Goal: Task Accomplishment & Management: Manage account settings

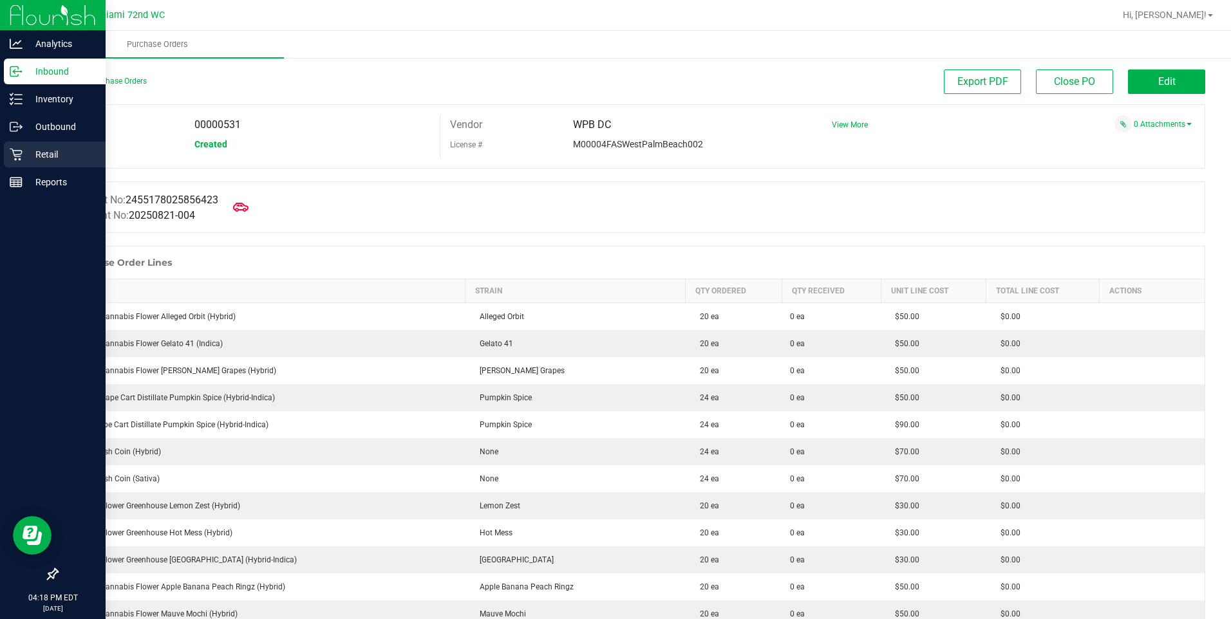
click at [59, 158] on p "Retail" at bounding box center [61, 154] width 77 height 15
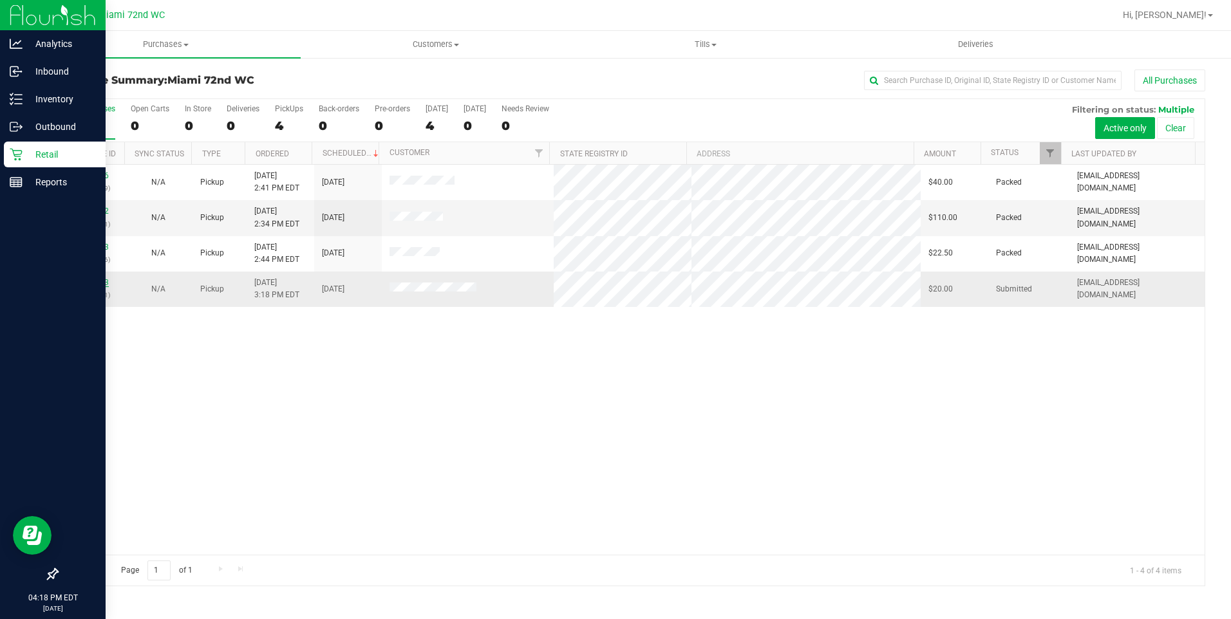
click at [87, 282] on link "11823973" at bounding box center [91, 282] width 36 height 9
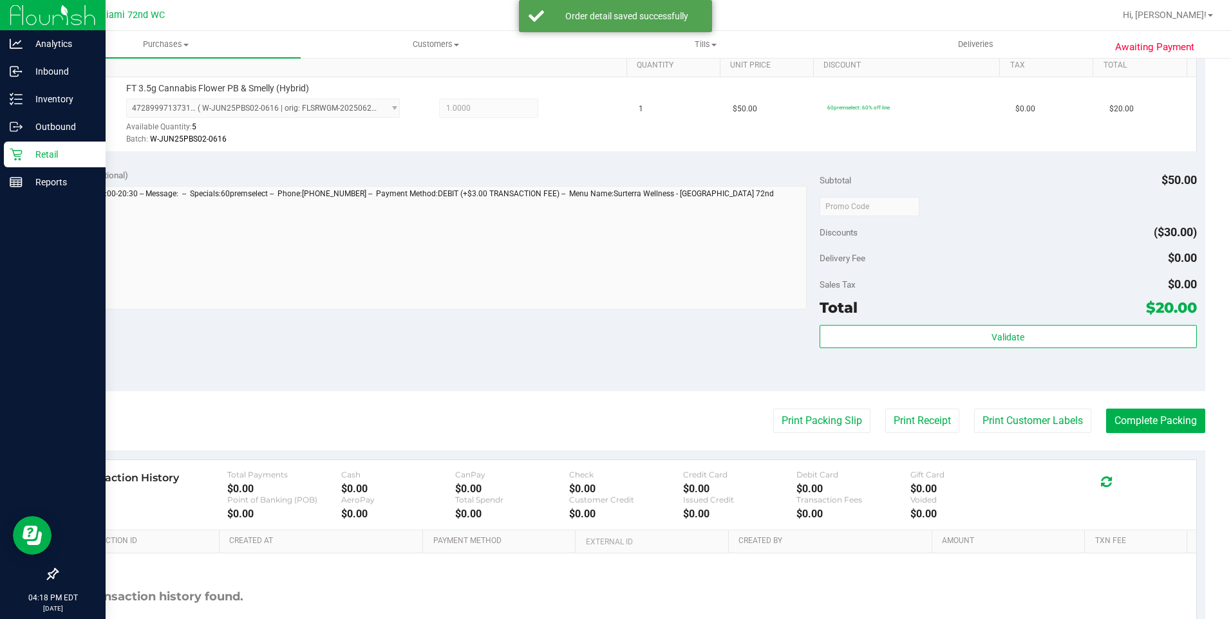
scroll to position [380, 0]
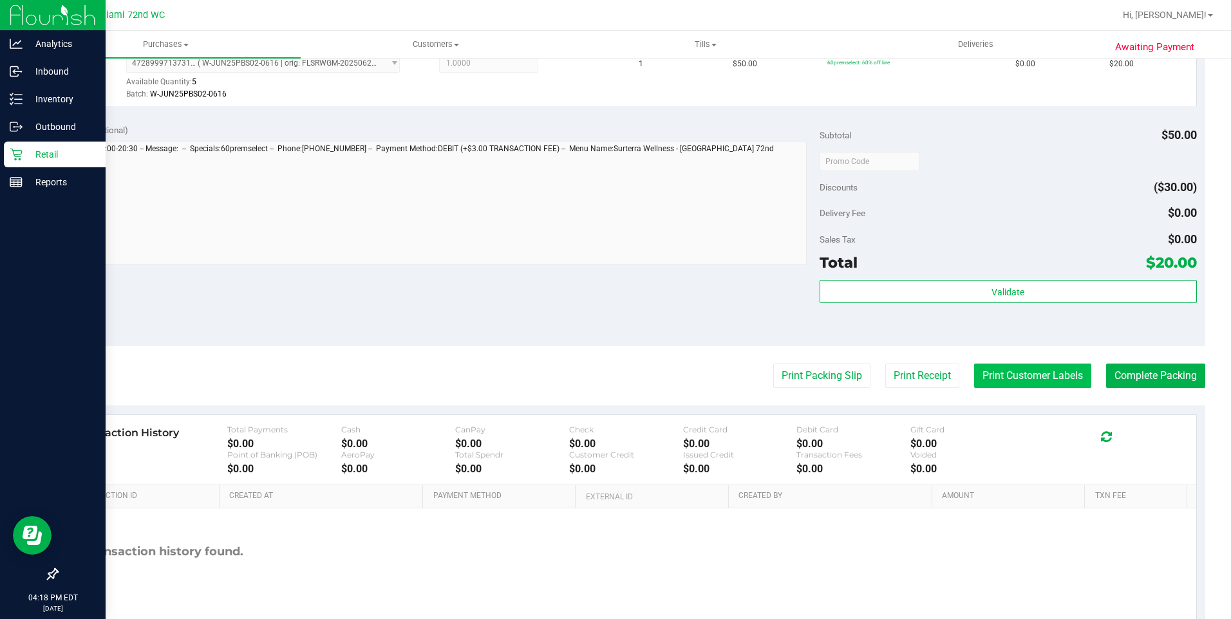
click at [1015, 378] on button "Print Customer Labels" at bounding box center [1032, 376] width 117 height 24
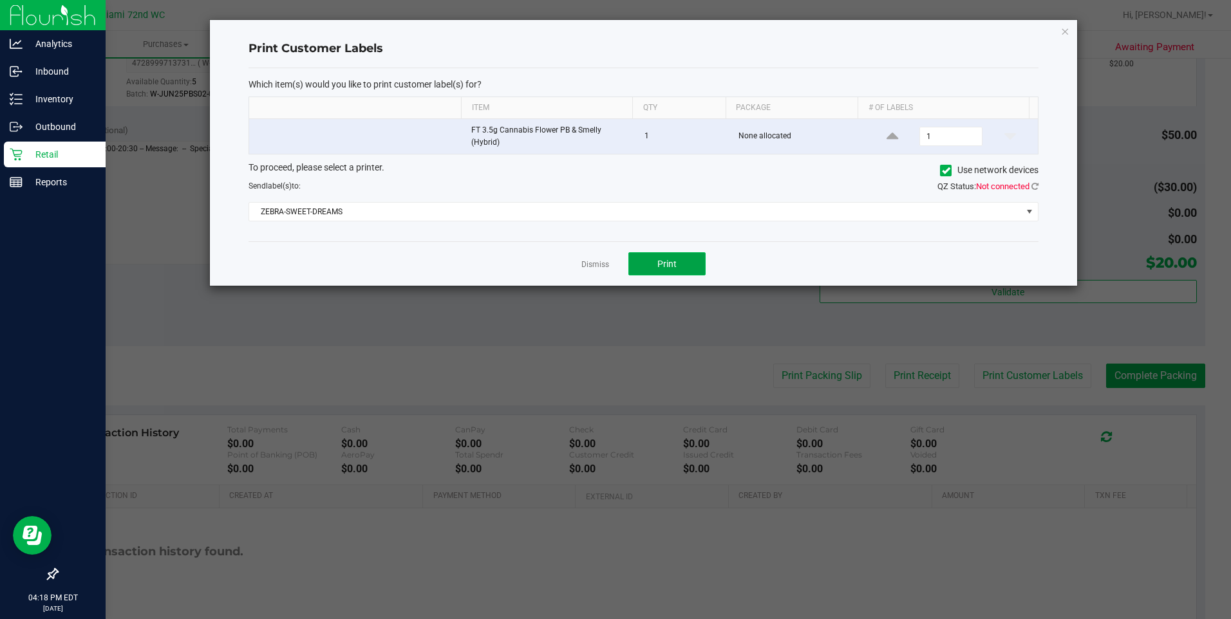
click at [658, 257] on button "Print" at bounding box center [666, 263] width 77 height 23
click at [1064, 31] on icon "button" at bounding box center [1064, 30] width 9 height 15
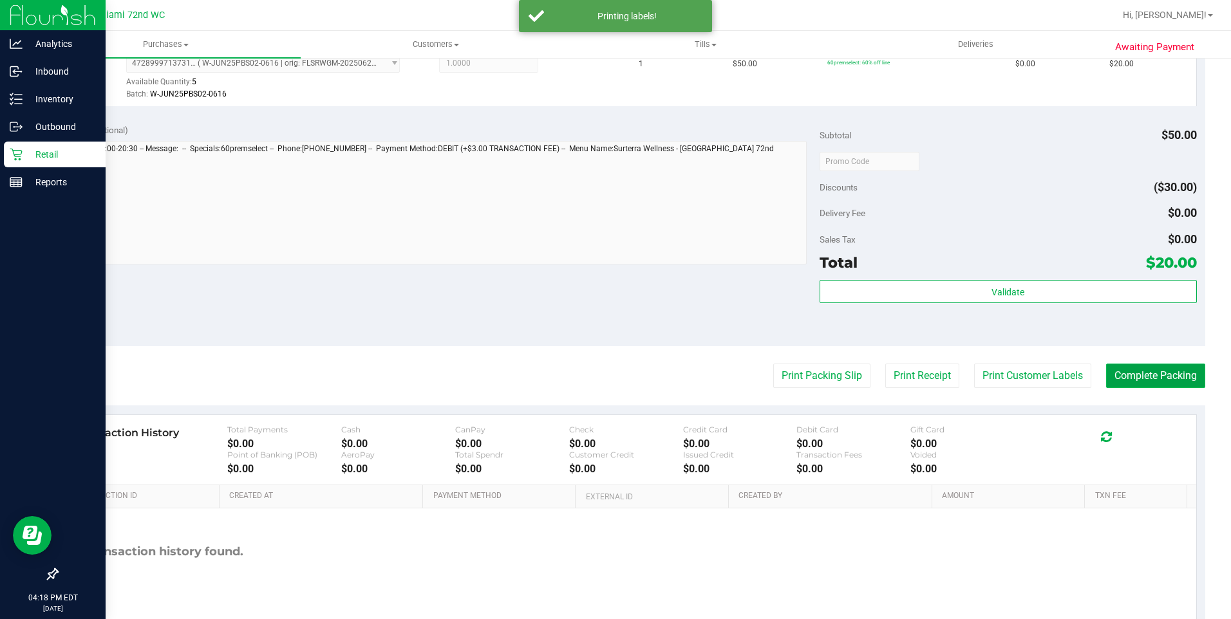
click at [1150, 378] on button "Complete Packing" at bounding box center [1155, 376] width 99 height 24
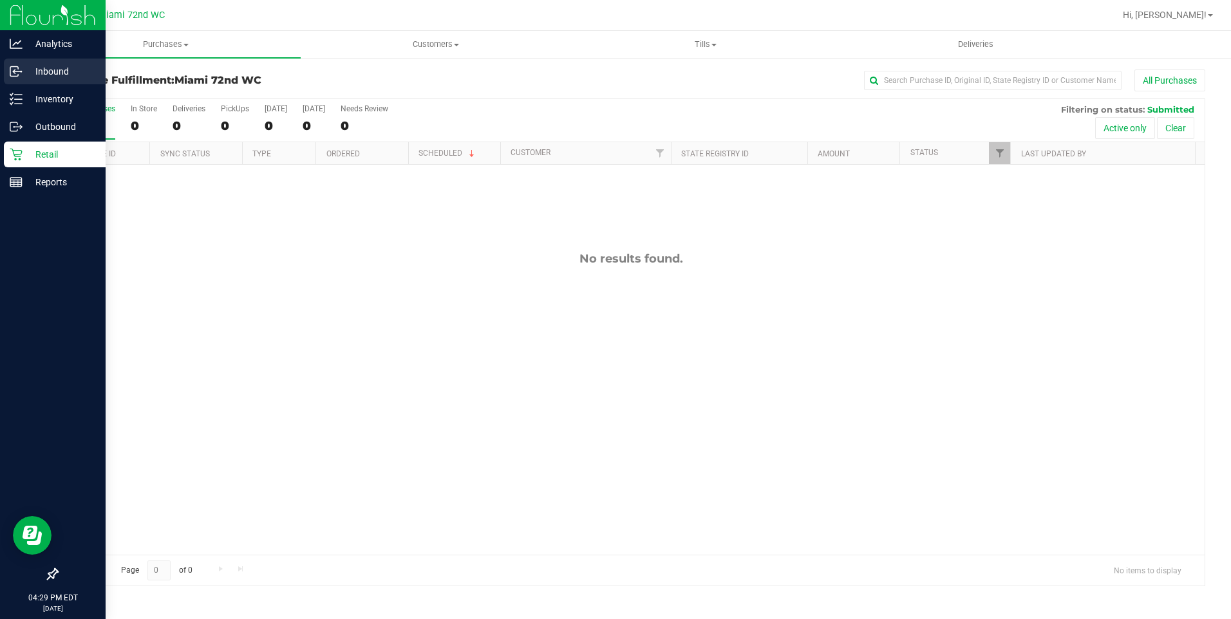
click at [71, 68] on p "Inbound" at bounding box center [61, 71] width 77 height 15
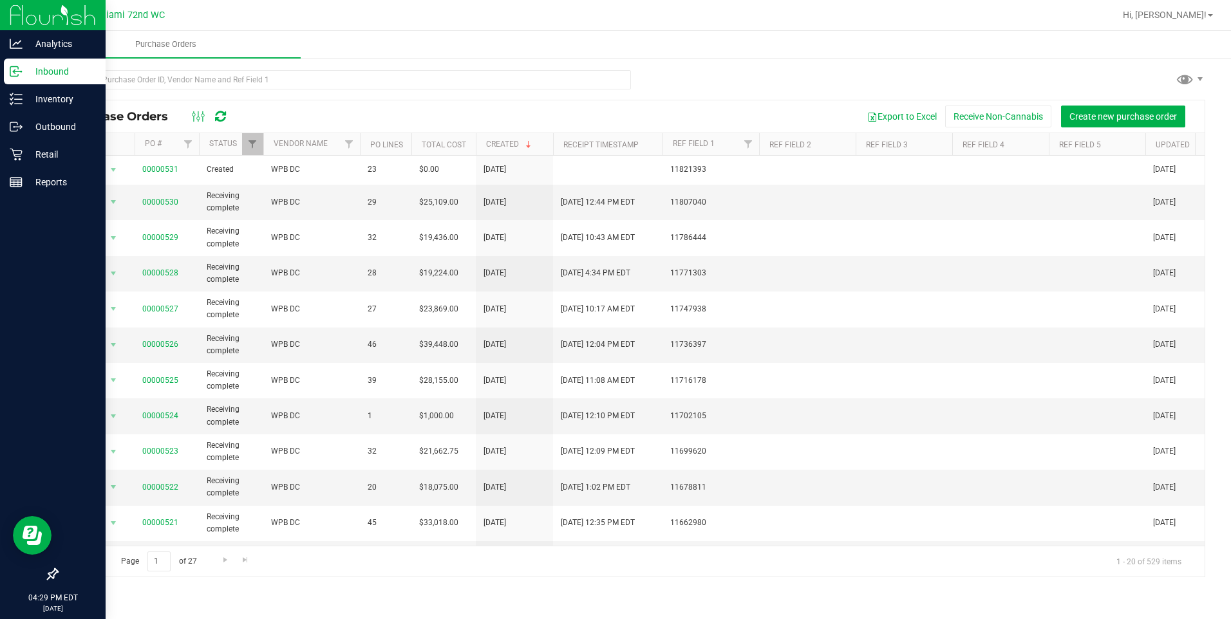
click at [612, 115] on div "Export to Excel Receive Non-Cannabis Create new purchase order" at bounding box center [717, 117] width 954 height 22
click at [24, 160] on p "Retail" at bounding box center [61, 154] width 77 height 15
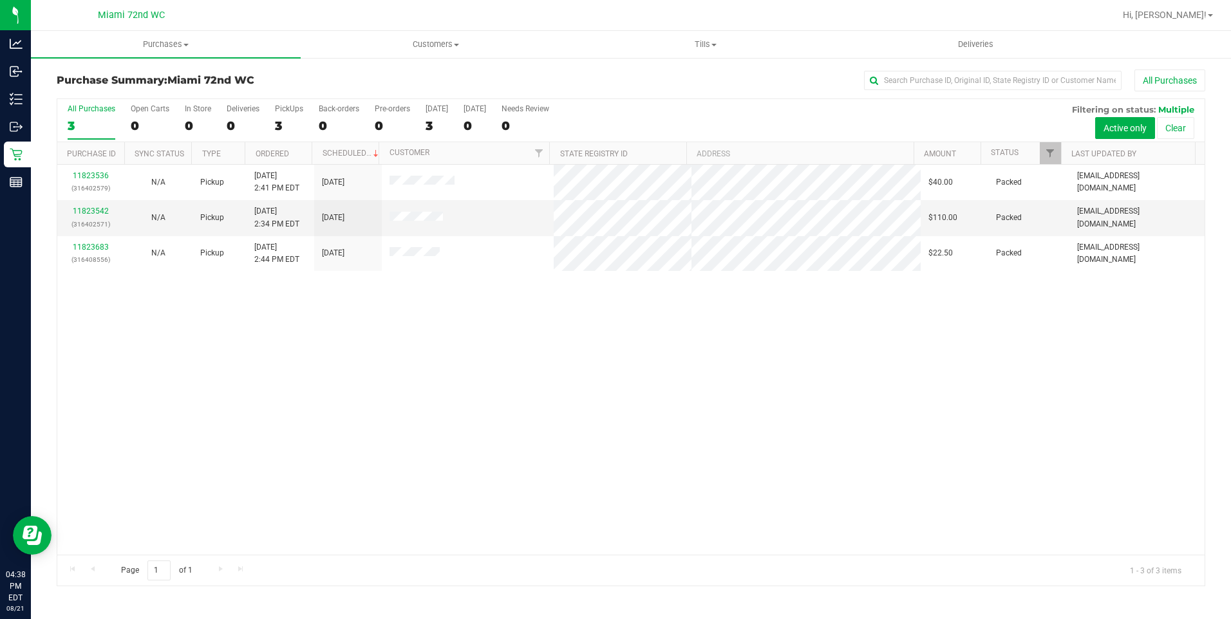
drag, startPoint x: 1194, startPoint y: 14, endPoint x: 1194, endPoint y: 23, distance: 8.4
click at [1194, 14] on span "Hi, [PERSON_NAME]!" at bounding box center [1164, 15] width 84 height 10
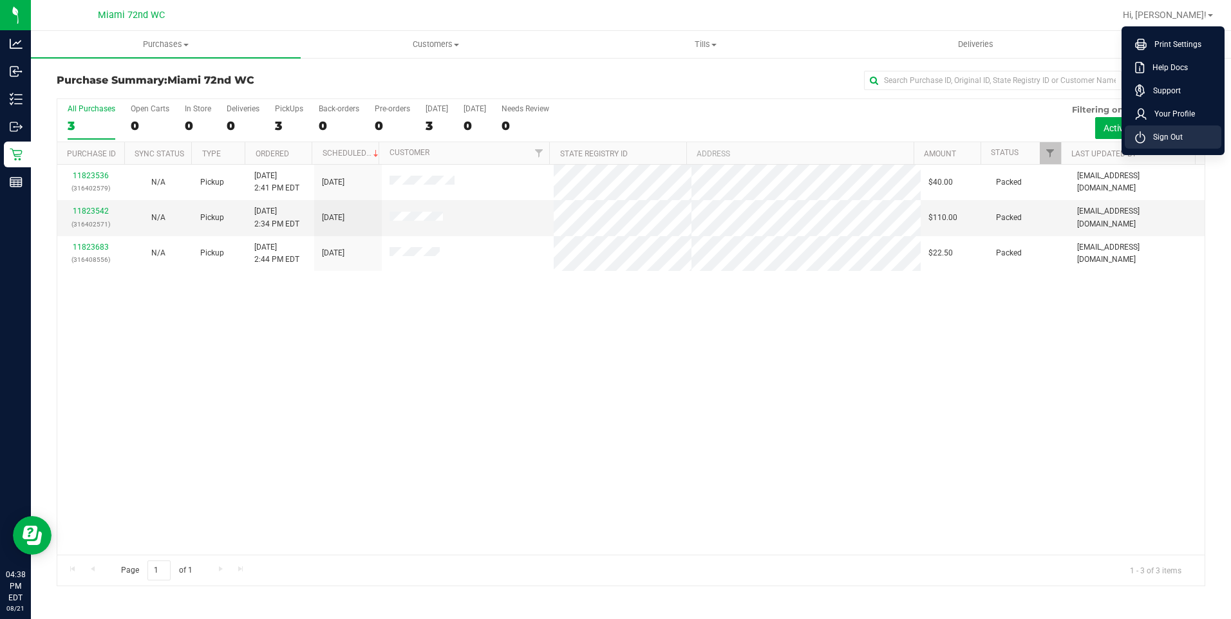
click at [1169, 142] on span "Sign Out" at bounding box center [1163, 137] width 37 height 13
